Goal: Transaction & Acquisition: Subscribe to service/newsletter

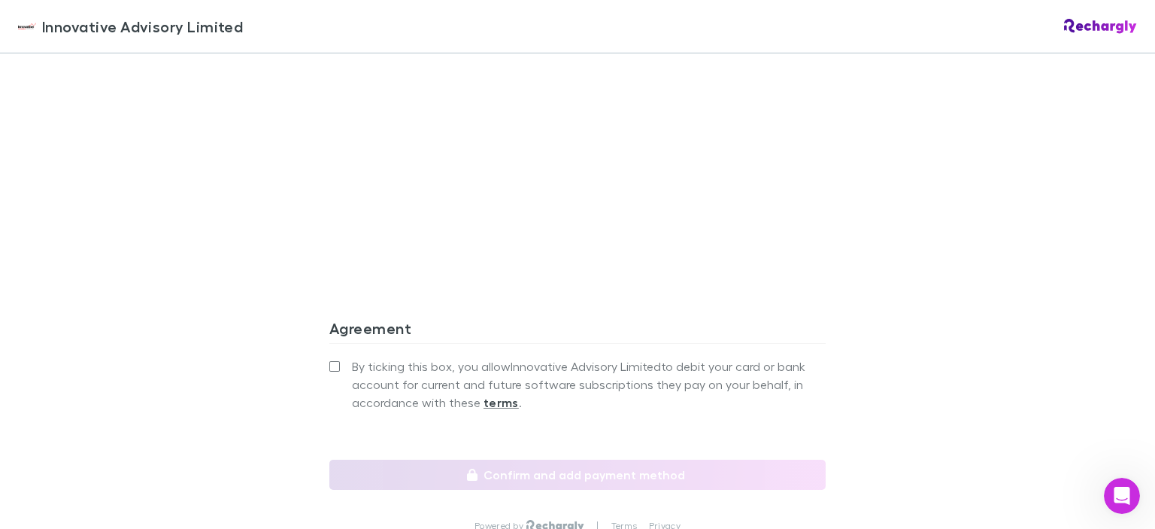
scroll to position [1271, 0]
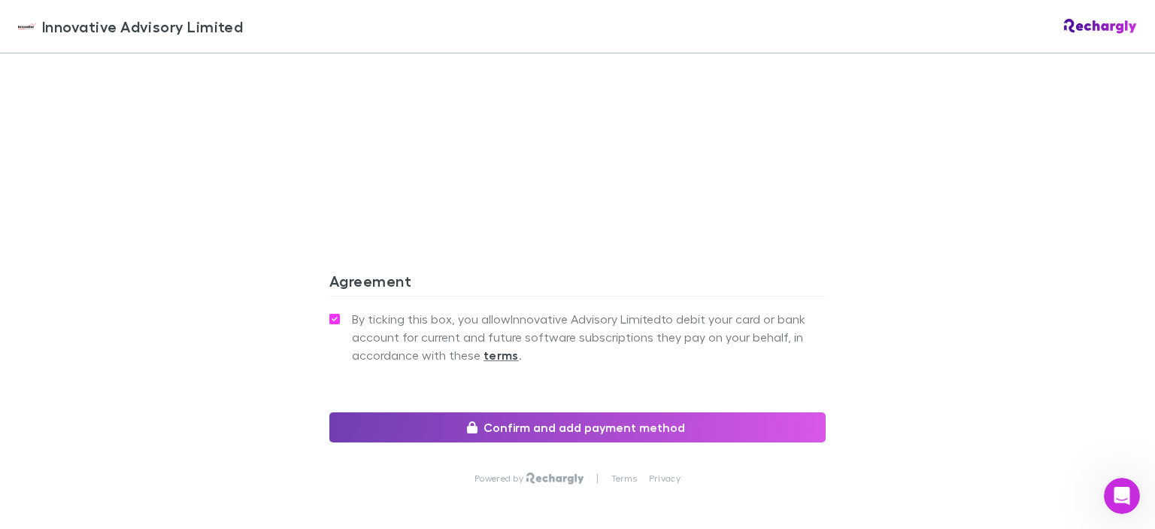
click at [434, 424] on button "Confirm and add payment method" at bounding box center [577, 427] width 496 height 30
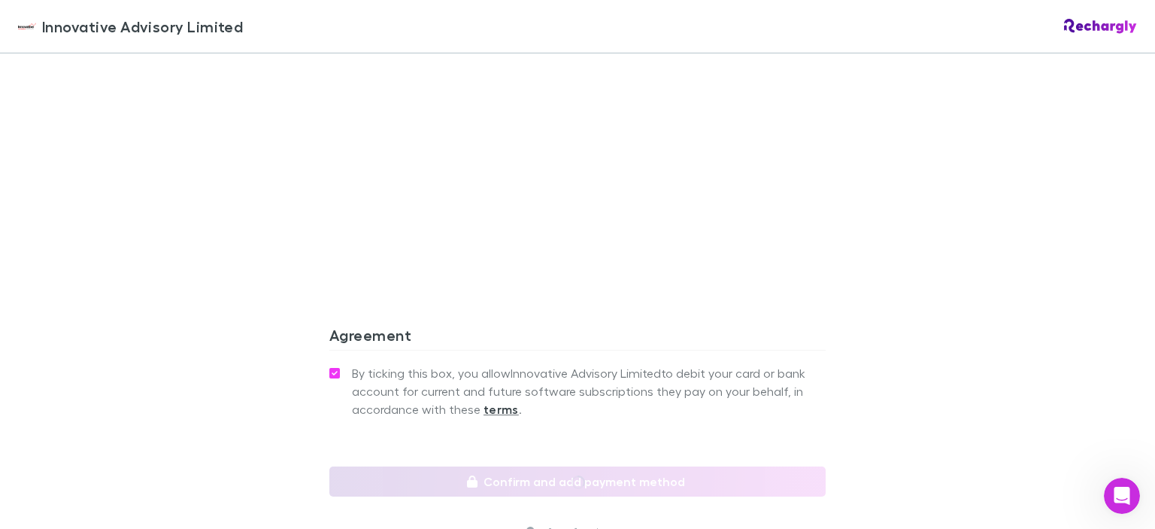
scroll to position [1325, 0]
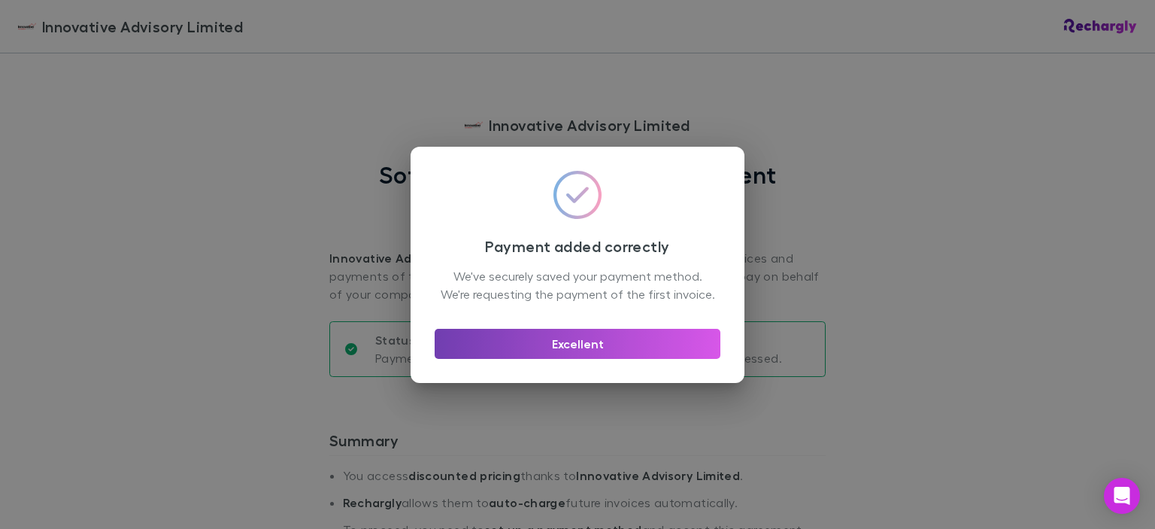
click at [550, 351] on button "Excellent" at bounding box center [578, 344] width 286 height 30
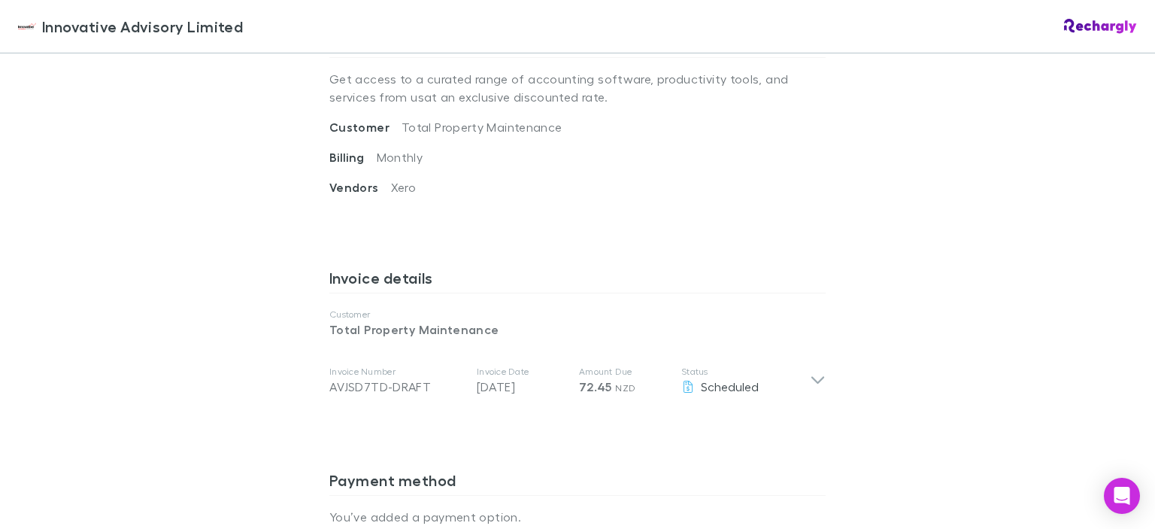
scroll to position [613, 0]
